Goal: Obtain resource: Obtain resource

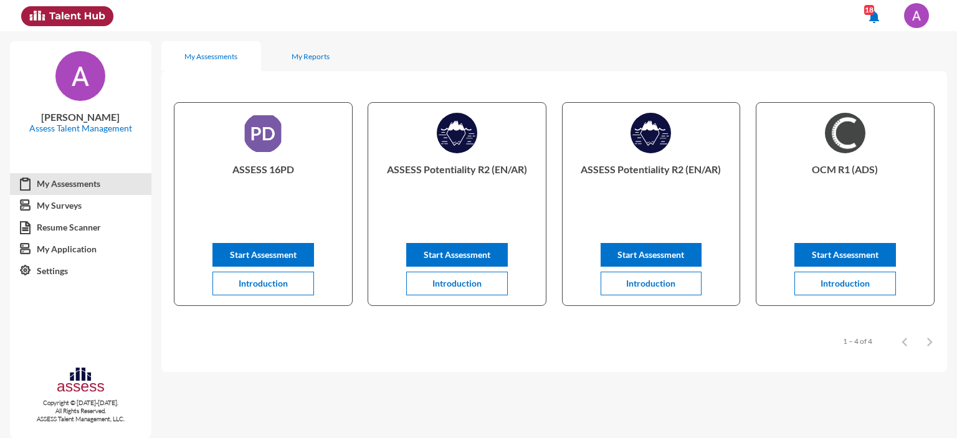
click at [922, 19] on img at bounding box center [916, 15] width 25 height 25
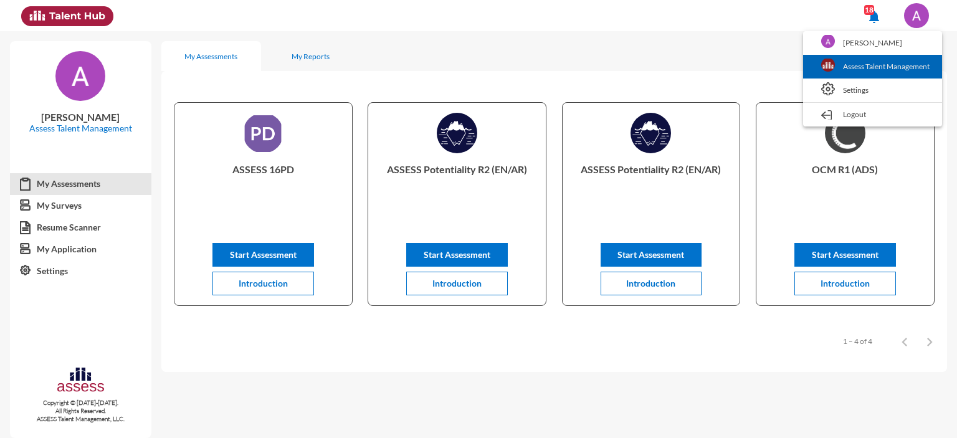
click at [846, 69] on link "Assess Talent Management" at bounding box center [872, 67] width 126 height 24
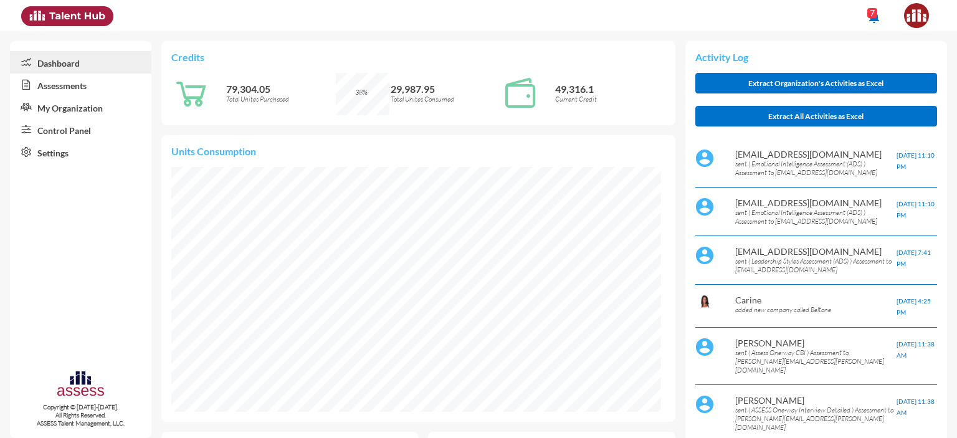
click at [70, 129] on link "Control Panel" at bounding box center [80, 129] width 141 height 22
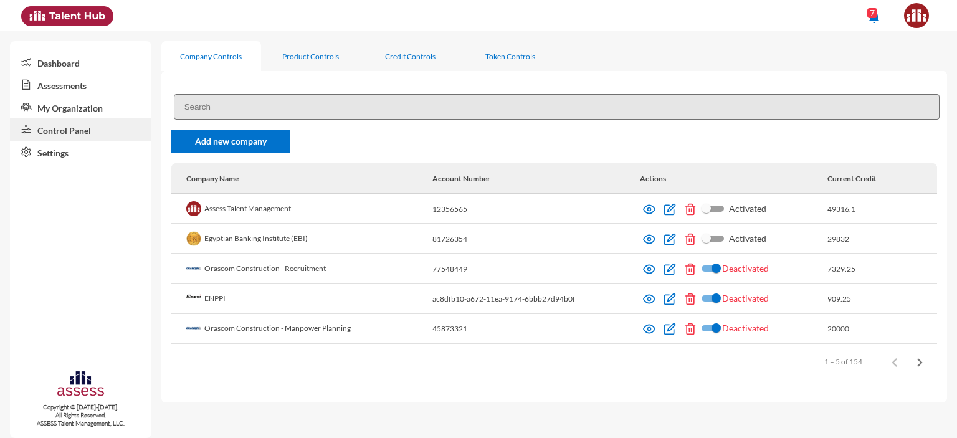
click at [229, 110] on input at bounding box center [557, 107] width 766 height 26
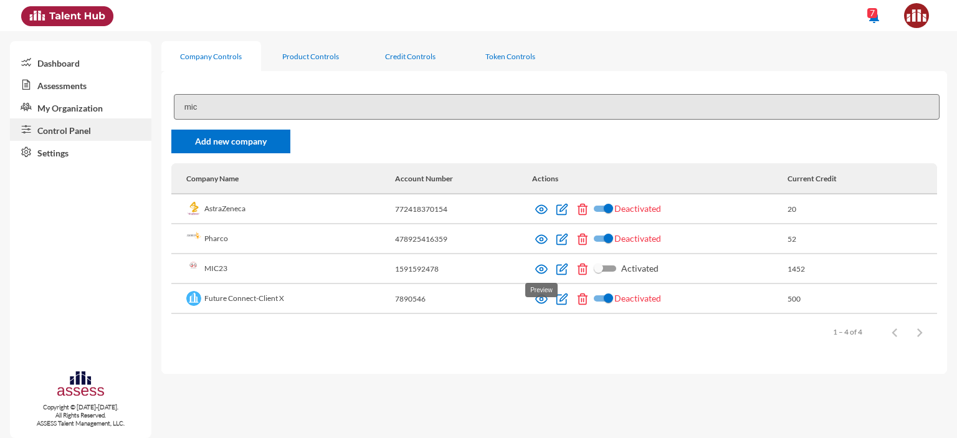
type input "mic"
click at [545, 269] on img at bounding box center [541, 269] width 12 height 12
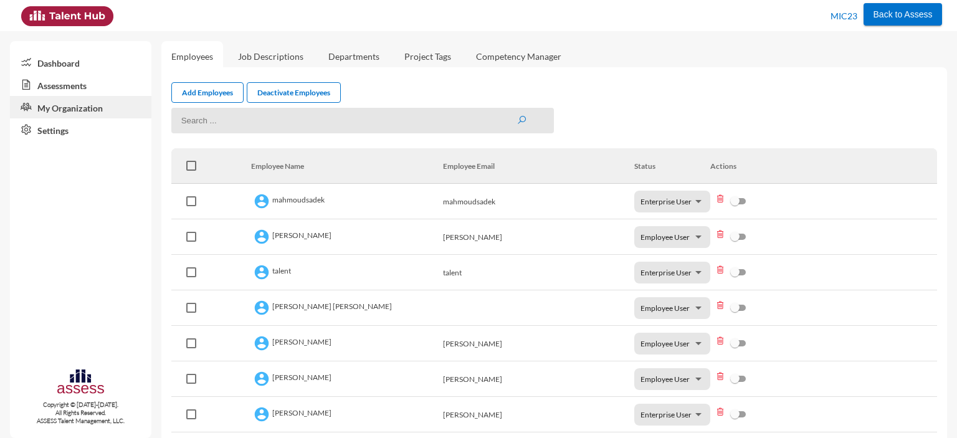
click at [60, 87] on link "Assessments" at bounding box center [80, 85] width 141 height 22
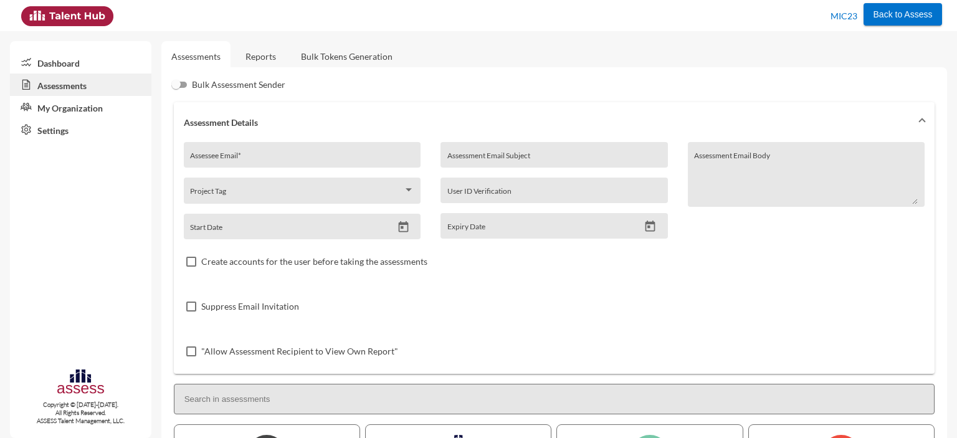
click at [254, 52] on link "Reports" at bounding box center [261, 56] width 50 height 31
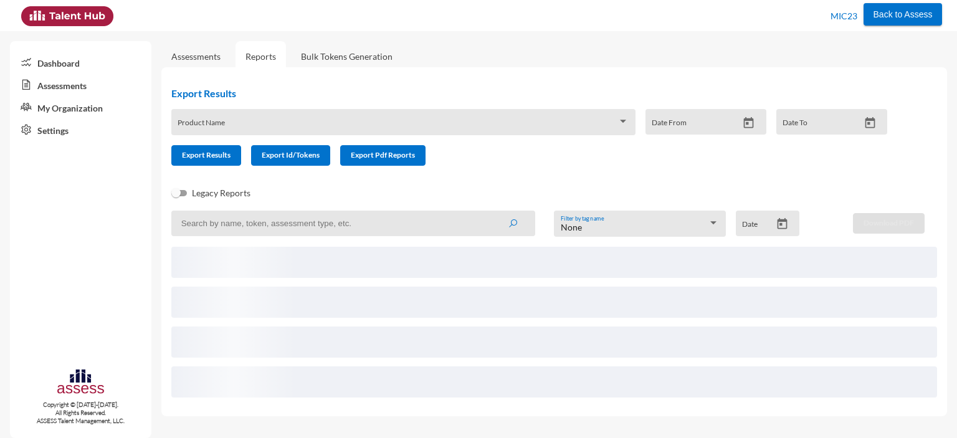
click at [305, 124] on span at bounding box center [398, 126] width 440 height 10
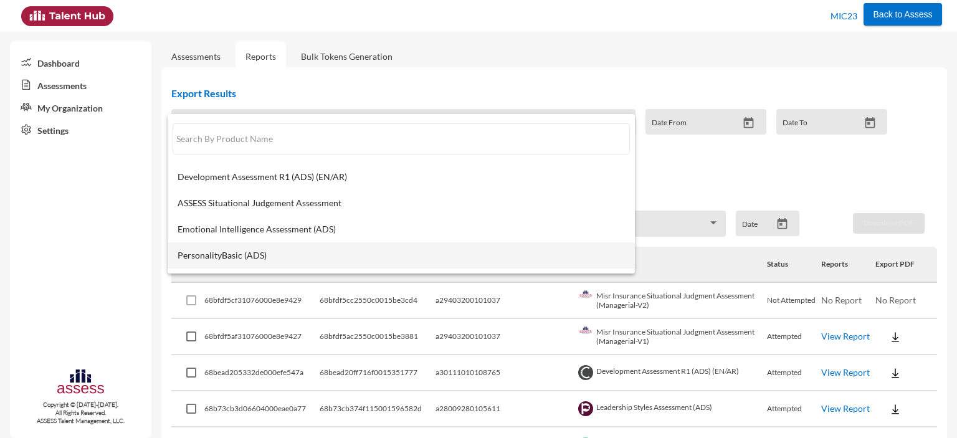
click at [242, 255] on span "PersonalityBasic (ADS)" at bounding box center [401, 255] width 447 height 10
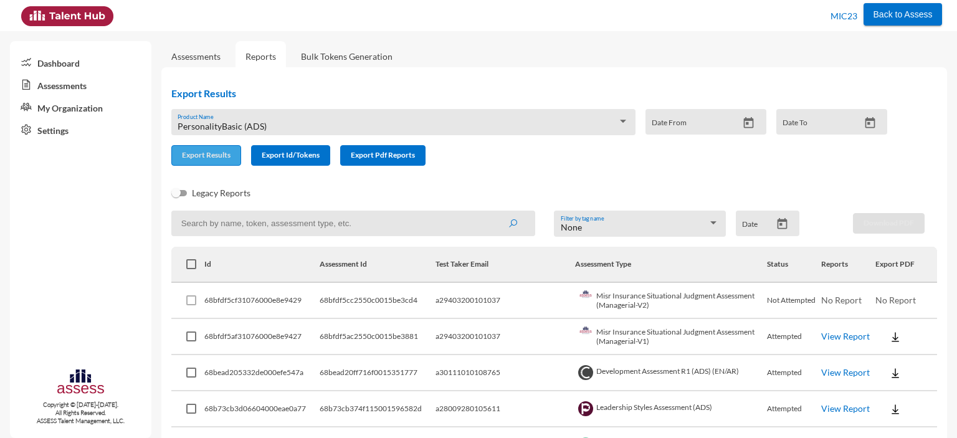
click at [209, 161] on button "Export Results" at bounding box center [206, 155] width 70 height 21
click at [225, 121] on span "PersonalityBasic (ADS)" at bounding box center [222, 126] width 89 height 11
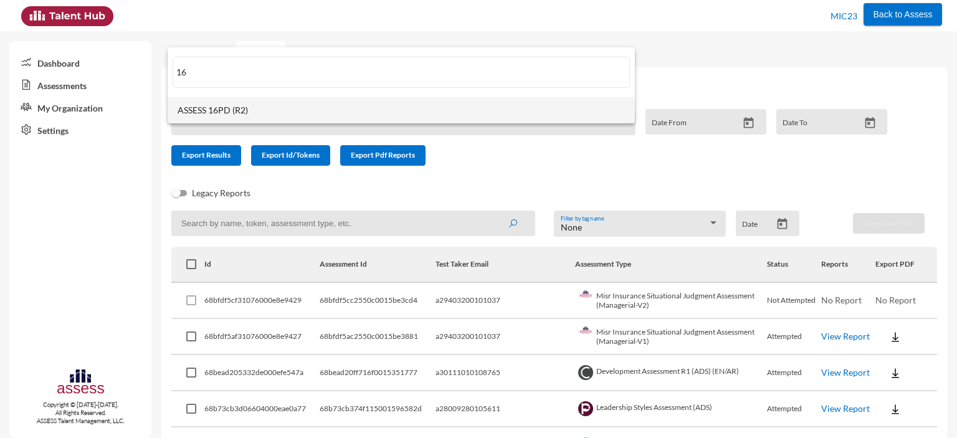
type input "16"
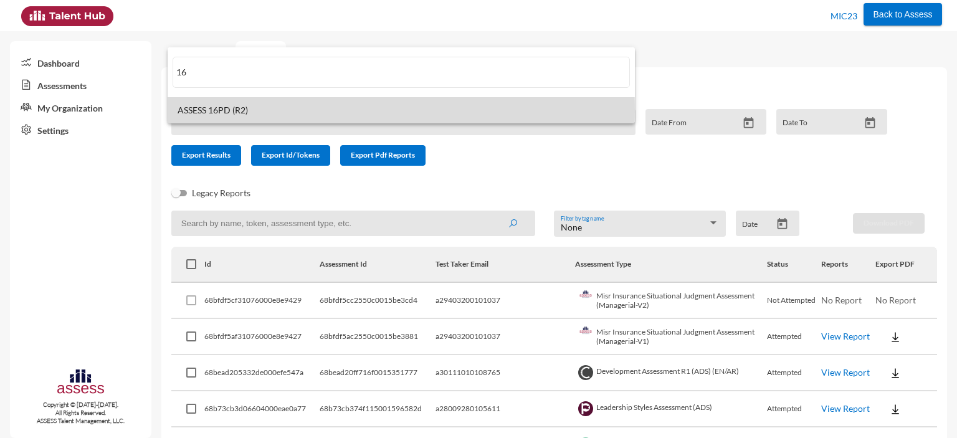
click at [249, 111] on span "ASSESS 16PD (R2)" at bounding box center [401, 110] width 447 height 10
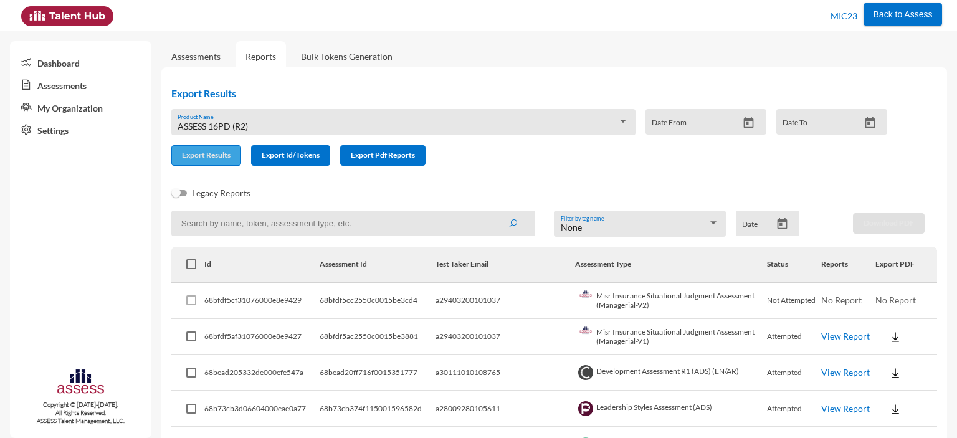
click at [211, 155] on span "Export Results" at bounding box center [206, 154] width 49 height 9
click at [469, 134] on div "ASSESS 16PD (R2) Product Name" at bounding box center [403, 125] width 451 height 19
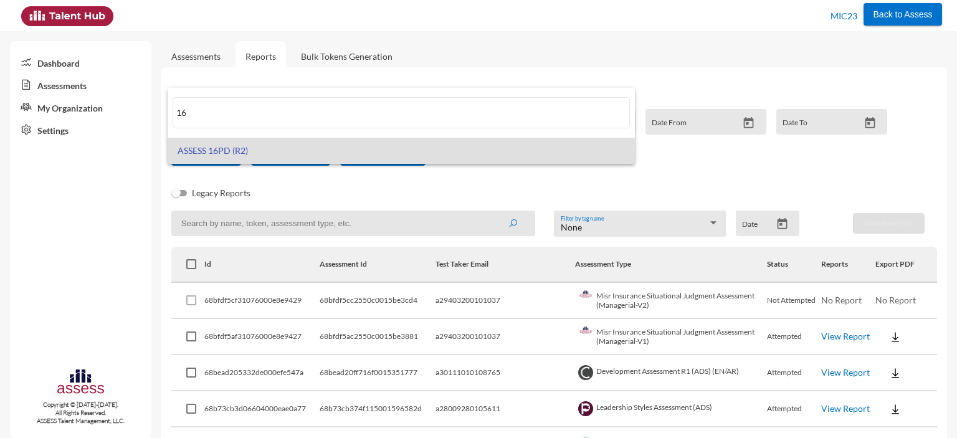
type input "1"
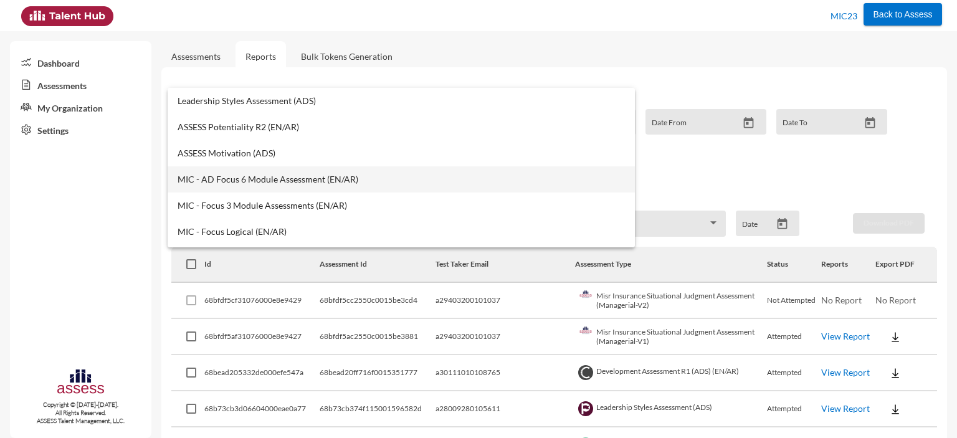
scroll to position [155, 0]
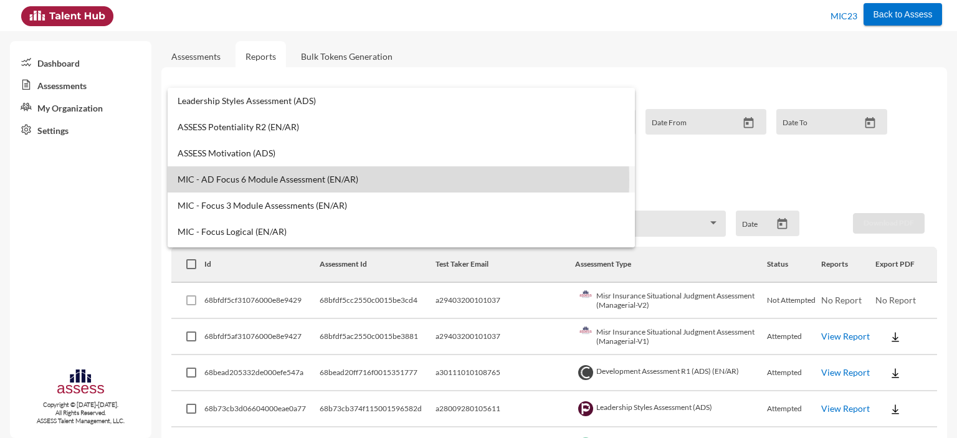
drag, startPoint x: 369, startPoint y: 179, endPoint x: 176, endPoint y: 188, distance: 192.7
click at [176, 188] on mat-option "MIC - AD Focus 6 Module Assessment (EN/AR)" at bounding box center [401, 179] width 467 height 26
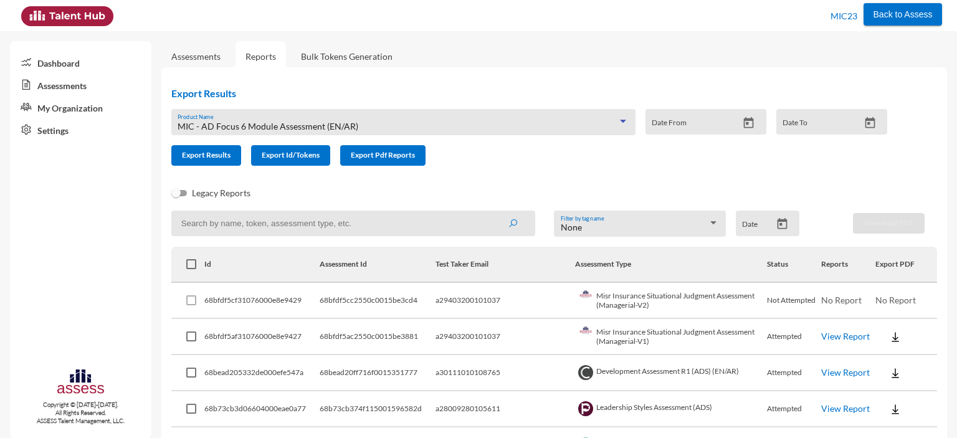
copy span "MIC - AD Focus 6 Module Assessment (EN/AR)"
drag, startPoint x: 366, startPoint y: 124, endPoint x: 178, endPoint y: 128, distance: 188.2
click at [178, 128] on div "MIC - AD Focus 6 Module Assessment (EN/AR)" at bounding box center [398, 126] width 440 height 10
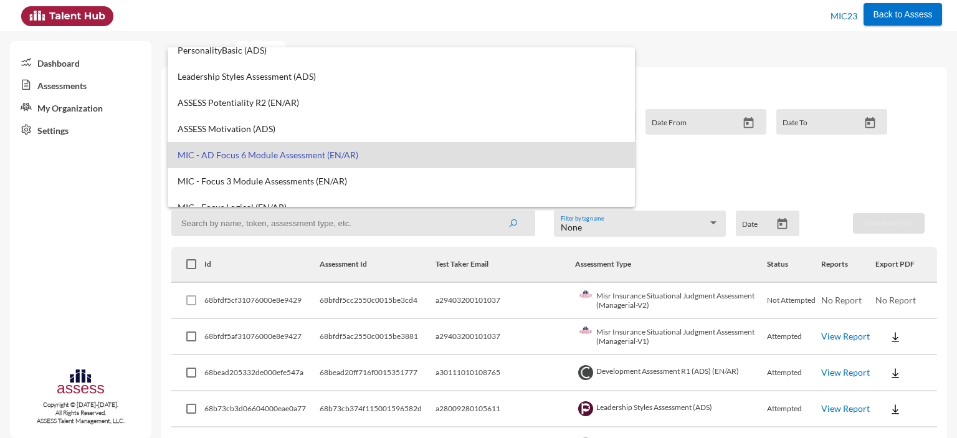
scroll to position [150, 0]
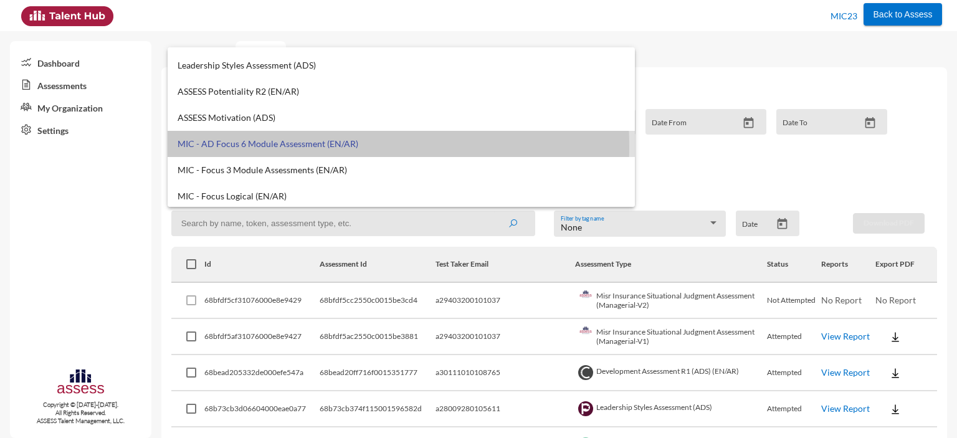
click at [275, 146] on span "MIC - AD Focus 6 Module Assessment (EN/AR)" at bounding box center [401, 144] width 447 height 10
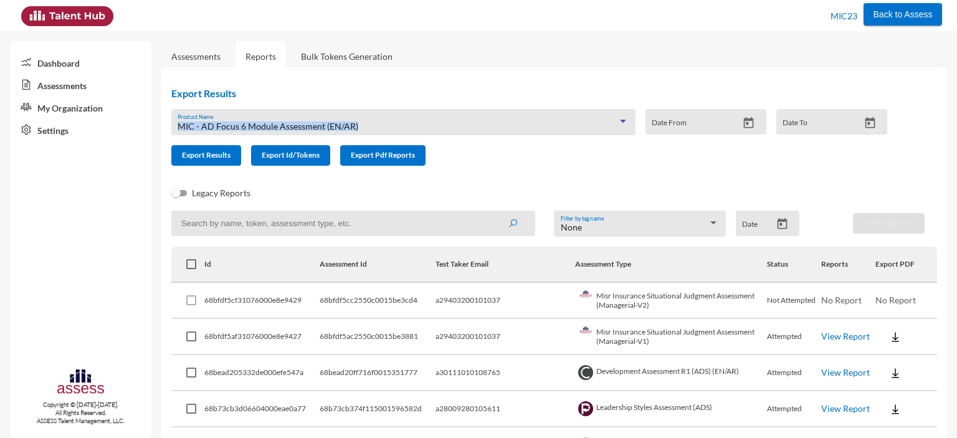
drag, startPoint x: 370, startPoint y: 122, endPoint x: 175, endPoint y: 127, distance: 195.1
click at [175, 127] on div "MIC - AD Focus 6 Module Assessment (EN/AR) Product Name" at bounding box center [403, 122] width 464 height 26
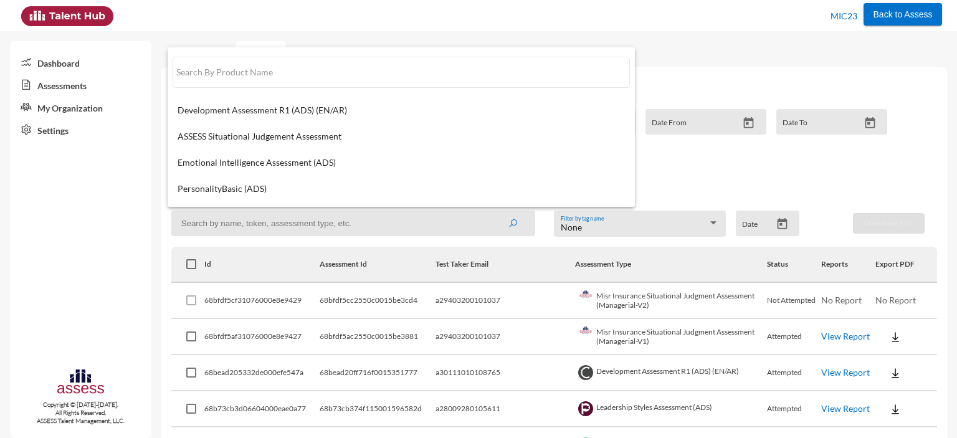
scroll to position [142, 0]
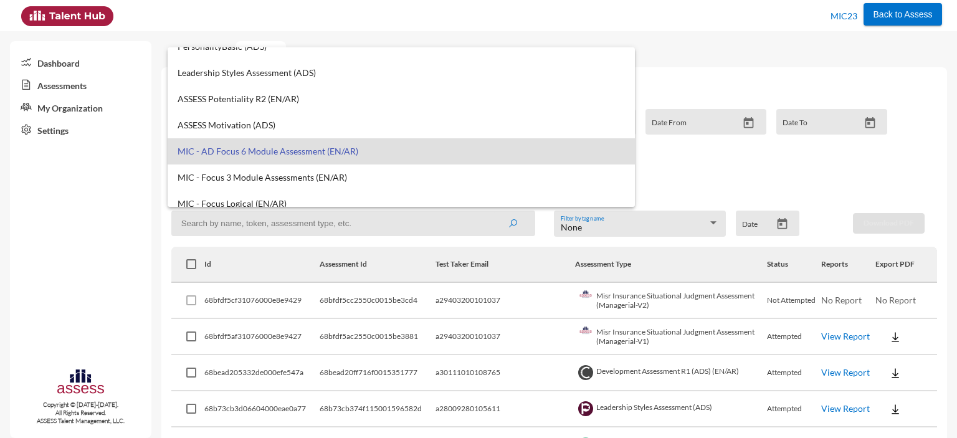
copy span "MIC - AD Focus 6 Module Assessment (EN/AR)"
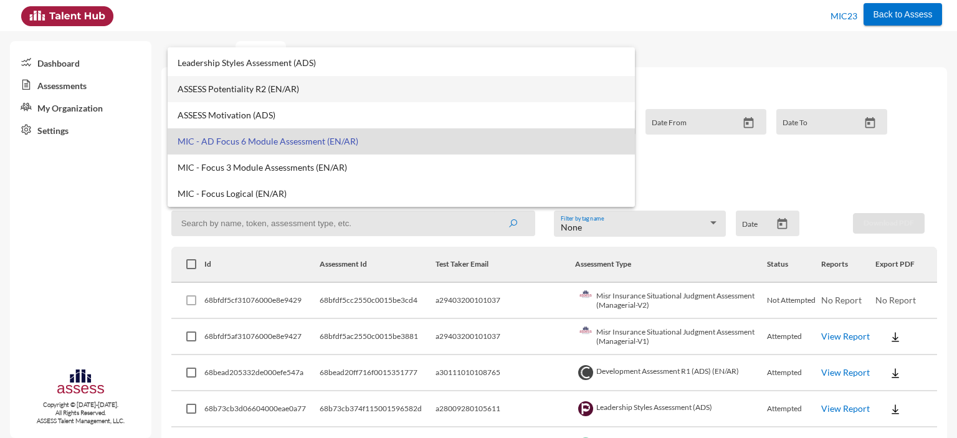
scroll to position [152, 0]
